Goal: Task Accomplishment & Management: Use online tool/utility

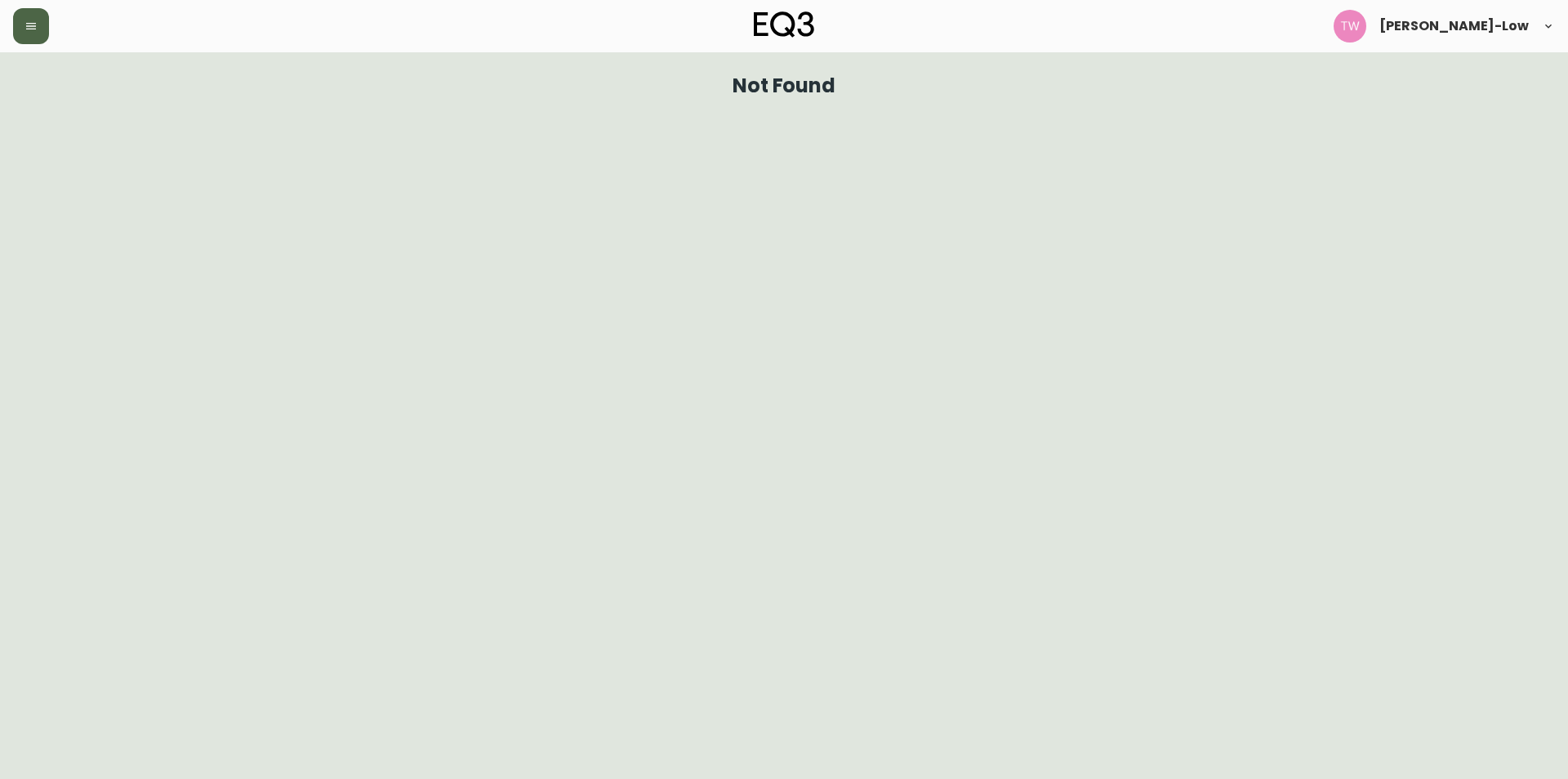
click at [36, 29] on icon "button" at bounding box center [31, 25] width 10 height 6
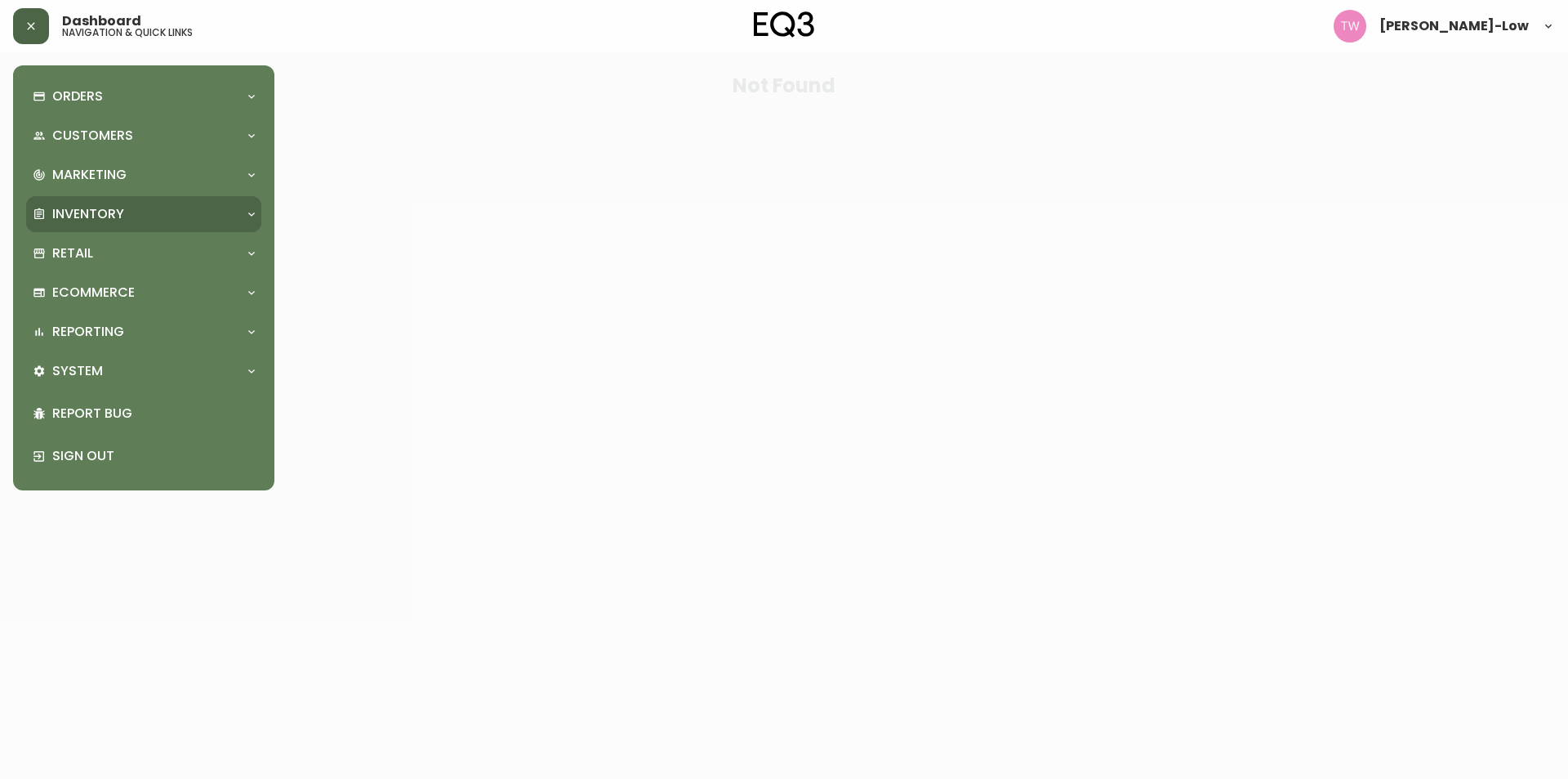
click at [125, 207] on div "Inventory" at bounding box center [135, 214] width 206 height 18
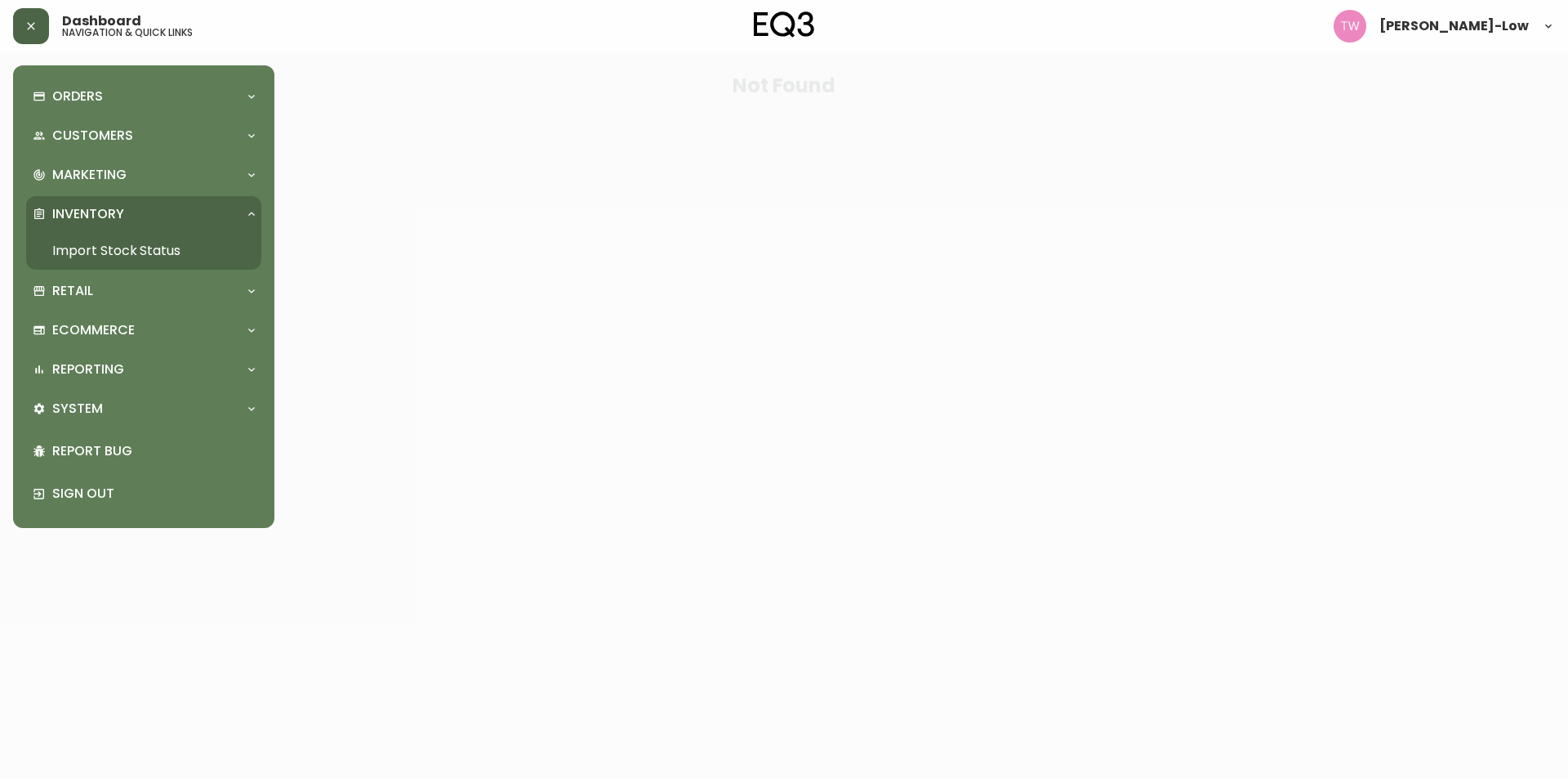
click at [137, 244] on link "Import Stock Status" at bounding box center [144, 250] width 235 height 38
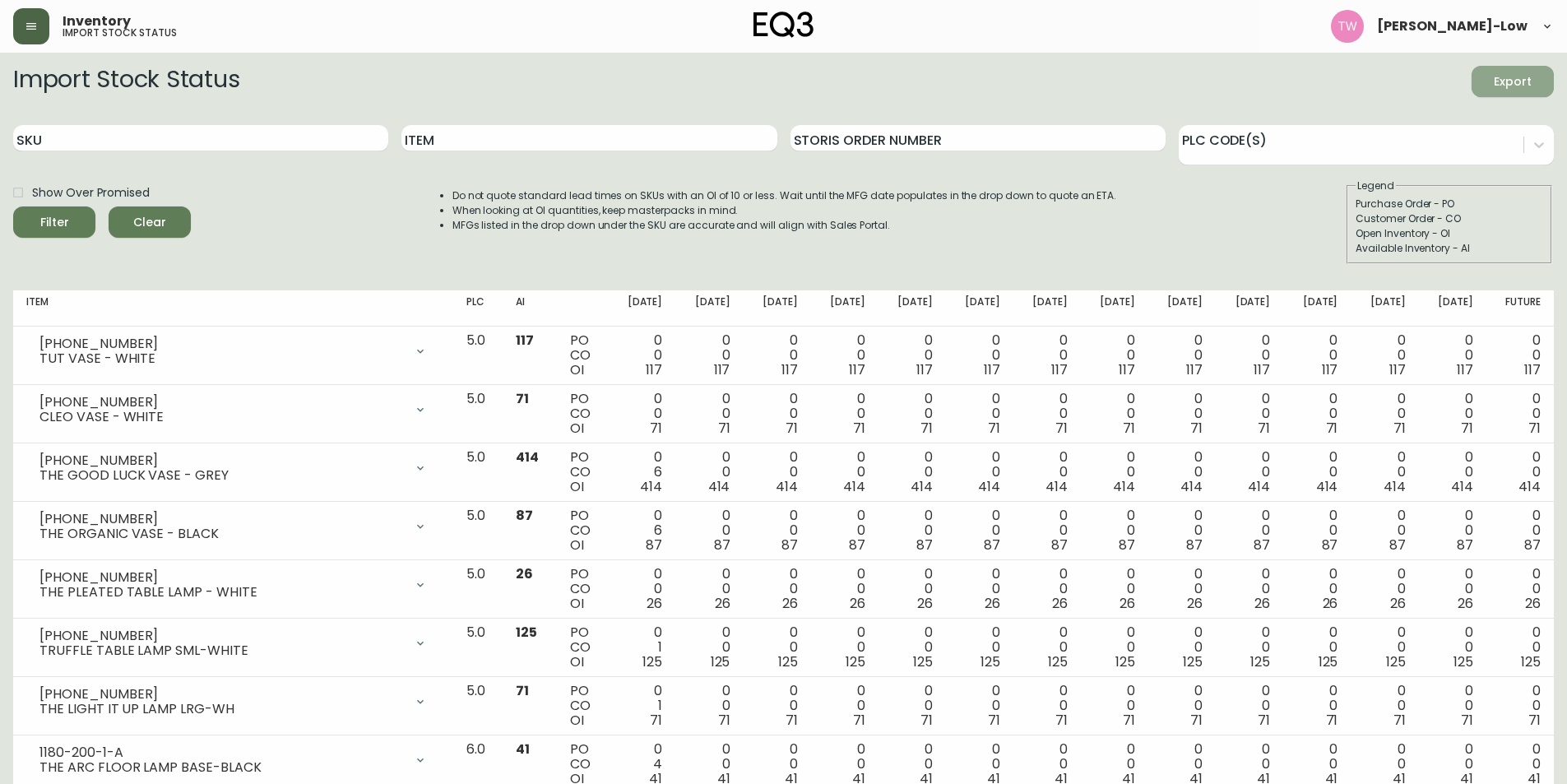
click at [1503, 87] on span "Export" at bounding box center [1512, 81] width 56 height 20
